Goal: Transaction & Acquisition: Obtain resource

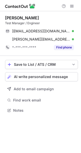
scroll to position [107, 81]
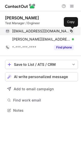
click at [69, 29] on button at bounding box center [71, 31] width 5 height 5
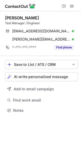
scroll to position [107, 81]
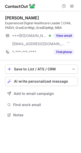
scroll to position [111, 81]
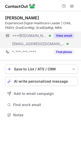
click at [66, 35] on button "View email" at bounding box center [64, 35] width 20 height 5
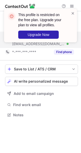
click at [71, 34] on div "This profile is restricted on the free plan. Upgrade your plan to view all prof…" at bounding box center [38, 26] width 65 height 30
drag, startPoint x: 74, startPoint y: 6, endPoint x: 73, endPoint y: 12, distance: 6.2
click at [73, 12] on div "This profile is restricted on the free plan. Upgrade your plan to view all prof…" at bounding box center [40, 28] width 81 height 48
click at [73, 12] on span at bounding box center [73, 13] width 4 height 5
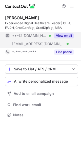
click at [71, 7] on div "This profile is restricted on the free plan. Upgrade your plan to view all prof…" at bounding box center [40, 28] width 81 height 48
click at [71, 7] on div "This profile is restricted on the free plan. Upgrade your plan to view all prof…" at bounding box center [40, 9] width 81 height 10
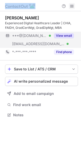
click at [71, 7] on span at bounding box center [72, 6] width 4 height 4
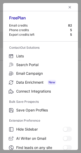
scroll to position [78, 0]
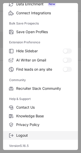
drag, startPoint x: 23, startPoint y: 130, endPoint x: 23, endPoint y: 133, distance: 3.1
click at [23, 133] on div "Logout" at bounding box center [40, 134] width 75 height 11
click at [23, 133] on span "Logout" at bounding box center [44, 135] width 56 height 5
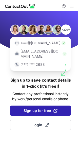
click at [41, 109] on button "Sign up for free" at bounding box center [40, 110] width 61 height 10
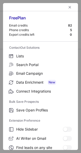
scroll to position [78, 0]
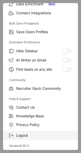
click at [33, 138] on label "Logout" at bounding box center [40, 135] width 75 height 9
click at [24, 132] on label "Logout" at bounding box center [40, 135] width 75 height 9
click at [19, 136] on span "Logout" at bounding box center [44, 135] width 56 height 5
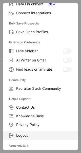
click at [19, 136] on span "Logout" at bounding box center [44, 135] width 56 height 5
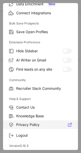
click at [36, 126] on span "Privacy Policy" at bounding box center [44, 124] width 56 height 5
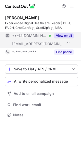
scroll to position [111, 81]
click at [62, 33] on div "View email" at bounding box center [62, 36] width 23 height 8
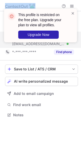
drag, startPoint x: 74, startPoint y: 14, endPoint x: 71, endPoint y: 0, distance: 14.1
click at [71, 0] on div "This profile is restricted on the free plan. Upgrade your plan to view all prof…" at bounding box center [40, 76] width 81 height 153
click at [73, 14] on span at bounding box center [73, 13] width 4 height 5
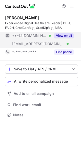
click at [73, 14] on span at bounding box center [73, 13] width 4 height 5
click at [73, 5] on span at bounding box center [72, 6] width 4 height 4
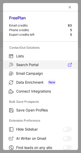
scroll to position [78, 0]
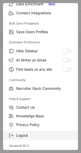
click at [31, 133] on span "Logout" at bounding box center [44, 135] width 56 height 5
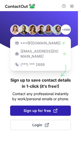
drag, startPoint x: 33, startPoint y: 113, endPoint x: 42, endPoint y: 109, distance: 10.2
click at [42, 109] on div "+200M ***@gmail.com ***@company.com (***) *** 2688 Sign up to save contact deta…" at bounding box center [40, 82] width 81 height 142
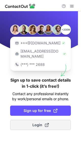
click at [39, 122] on span "Login" at bounding box center [41, 124] width 17 height 5
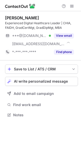
scroll to position [111, 81]
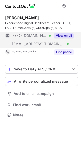
click at [59, 34] on button "View email" at bounding box center [64, 35] width 20 height 5
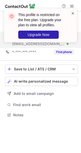
click at [73, 13] on span at bounding box center [73, 13] width 4 height 5
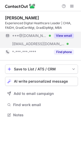
click at [72, 6] on div "This profile is restricted on the free plan. Upgrade your plan to view all prof…" at bounding box center [40, 28] width 81 height 48
click at [72, 6] on div "This profile is restricted on the free plan. Upgrade your plan to view all prof…" at bounding box center [40, 9] width 81 height 10
click at [72, 6] on span at bounding box center [72, 6] width 4 height 4
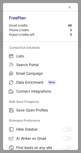
scroll to position [78, 0]
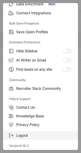
click at [26, 137] on span "Logout" at bounding box center [44, 135] width 56 height 5
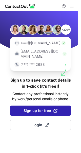
click at [47, 109] on button "Sign up for free" at bounding box center [40, 110] width 61 height 10
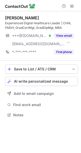
scroll to position [111, 81]
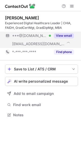
click at [62, 33] on button "View email" at bounding box center [64, 35] width 20 height 5
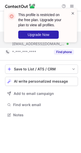
click at [74, 14] on div "This profile is restricted on the free plan. Upgrade your plan to view all prof…" at bounding box center [40, 26] width 73 height 34
click at [74, 14] on span at bounding box center [73, 13] width 4 height 5
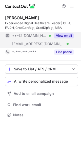
click at [73, 5] on div "This profile is restricted on the free plan. Upgrade your plan to view all prof…" at bounding box center [40, 28] width 81 height 48
click at [73, 5] on div "This profile is restricted on the free plan. Upgrade your plan to view all prof…" at bounding box center [40, 9] width 81 height 10
click at [73, 5] on span at bounding box center [72, 6] width 4 height 4
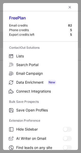
scroll to position [78, 0]
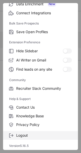
click at [33, 139] on label "Logout" at bounding box center [40, 135] width 75 height 9
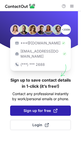
click at [45, 108] on span "Sign up for free" at bounding box center [41, 110] width 34 height 5
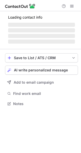
scroll to position [111, 81]
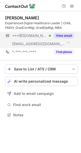
click at [55, 35] on button "View email" at bounding box center [64, 35] width 20 height 5
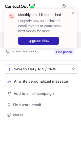
drag, startPoint x: 66, startPoint y: 37, endPoint x: 80, endPoint y: -2, distance: 40.8
click at [80, 0] on html "Monthly email limit reached Upgrade now for unlimited email reveals or come bac…" at bounding box center [40, 76] width 81 height 153
click at [72, 15] on span at bounding box center [73, 13] width 4 height 5
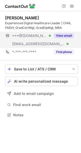
click at [72, 8] on div "Monthly email limit reached Upgrade now for unlimited email reveals or come bac…" at bounding box center [40, 31] width 81 height 54
click at [72, 8] on div "Monthly email limit reached Upgrade now for unlimited email reveals or come bac…" at bounding box center [40, 9] width 81 height 10
click at [72, 8] on span at bounding box center [72, 6] width 4 height 4
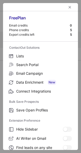
click at [72, 8] on div at bounding box center [40, 7] width 75 height 8
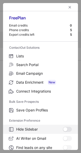
drag, startPoint x: 72, startPoint y: 8, endPoint x: 32, endPoint y: 129, distance: 127.2
click at [32, 129] on div "Free Plan Email credits 0 Phone credits 5 Export credits left 5 ContactOut Solu…" at bounding box center [40, 76] width 75 height 147
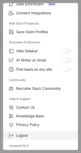
click at [25, 133] on span "Logout" at bounding box center [44, 135] width 56 height 5
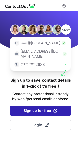
click at [45, 110] on button "Sign up for free" at bounding box center [40, 110] width 61 height 10
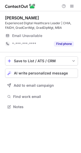
scroll to position [100, 81]
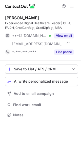
click at [76, 6] on div at bounding box center [68, 6] width 16 height 6
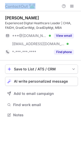
click at [76, 6] on div at bounding box center [68, 6] width 16 height 6
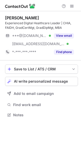
click at [76, 6] on div at bounding box center [68, 6] width 16 height 6
click at [75, 6] on button at bounding box center [72, 6] width 6 height 6
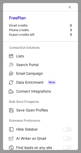
scroll to position [78, 0]
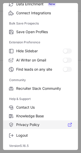
click at [34, 125] on span "Privacy Policy" at bounding box center [44, 124] width 56 height 5
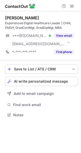
scroll to position [111, 81]
click at [60, 33] on button "View email" at bounding box center [64, 35] width 20 height 5
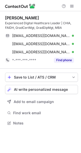
scroll to position [119, 81]
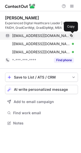
click at [70, 34] on span at bounding box center [72, 36] width 4 height 4
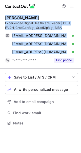
drag, startPoint x: 54, startPoint y: 51, endPoint x: 5, endPoint y: 20, distance: 57.8
click at [5, 20] on div "[PERSON_NAME] Experienced Digital Healthcare Leader | [PERSON_NAME], FAIDH, Gra…" at bounding box center [41, 39] width 73 height 49
copy div "[PERSON_NAME] Experienced Digital Healthcare Leader | [PERSON_NAME], FAIDH, Gra…"
